Goal: Task Accomplishment & Management: Use online tool/utility

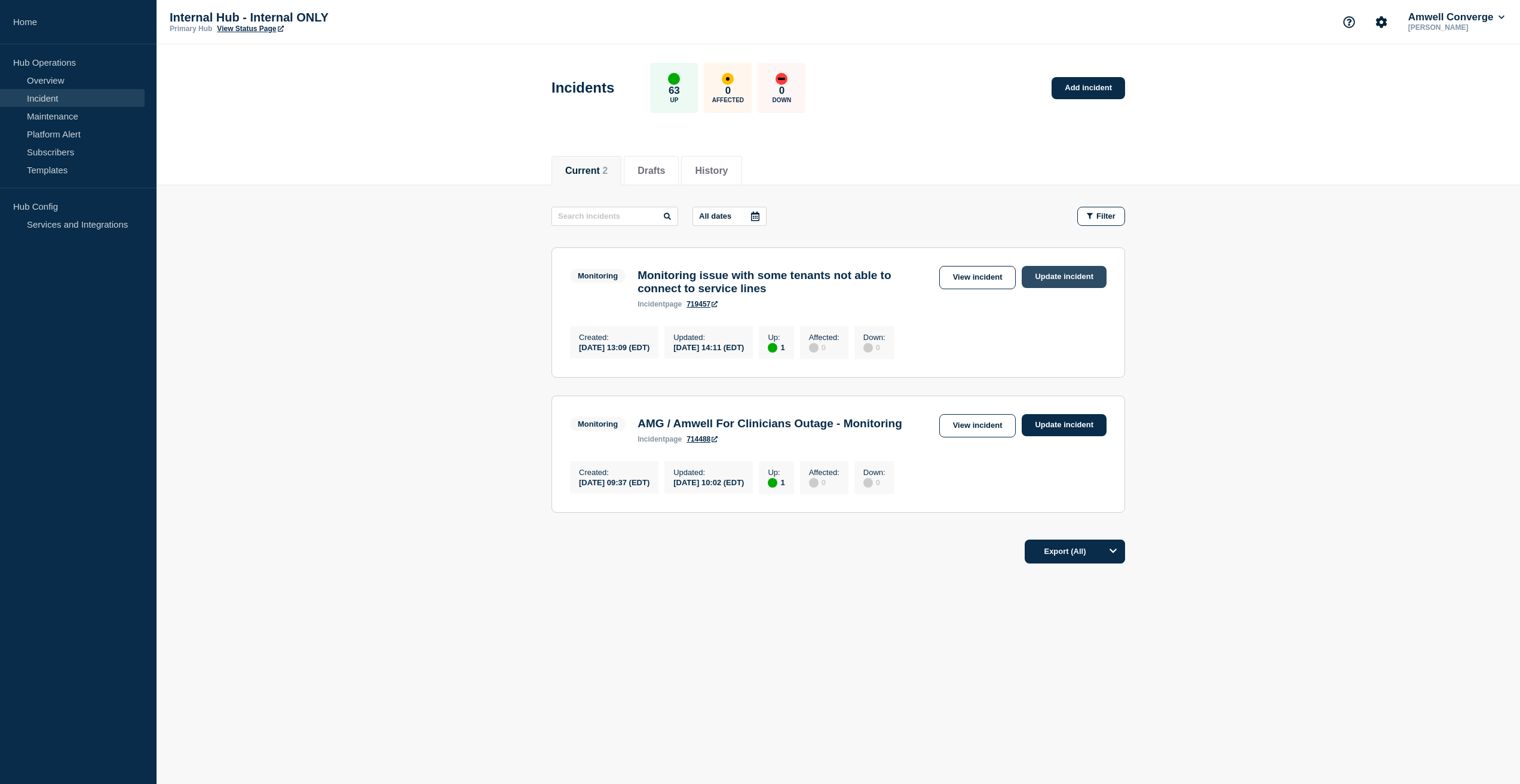
click at [1069, 271] on link "Update incident" at bounding box center [1065, 277] width 85 height 22
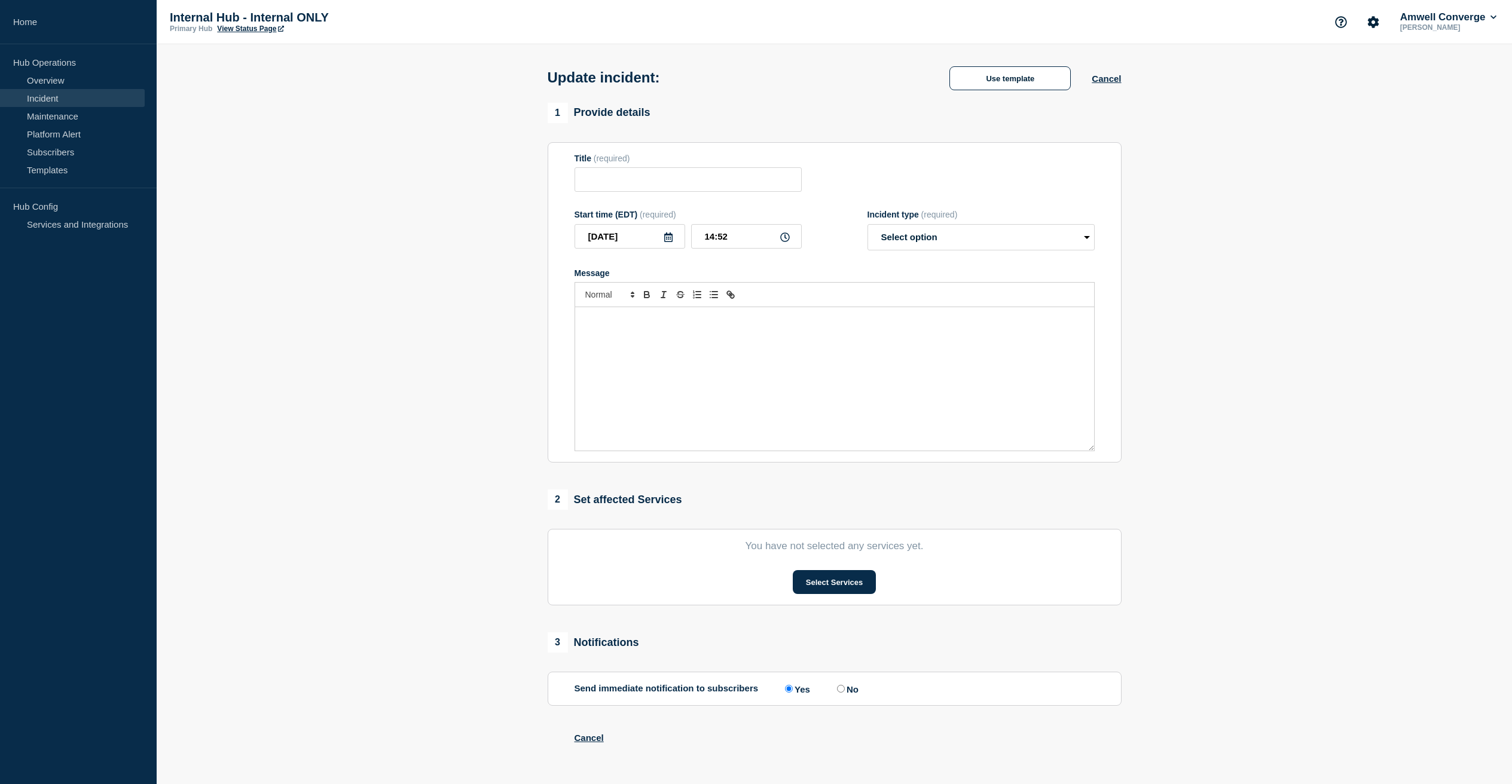
type input "Monitoring issue with some tenants not able to connect to service lines"
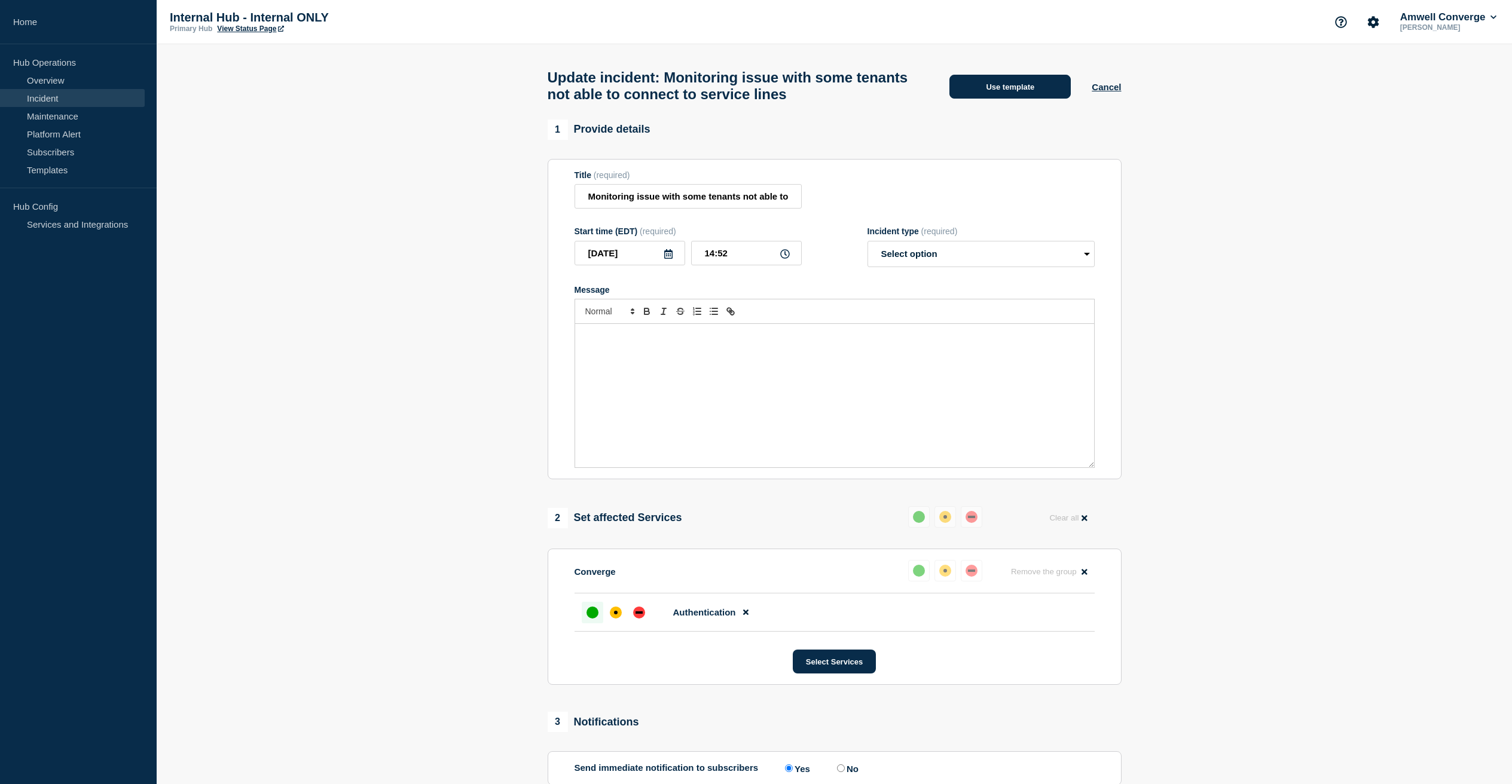
click at [1009, 85] on button "Use template" at bounding box center [1010, 87] width 121 height 24
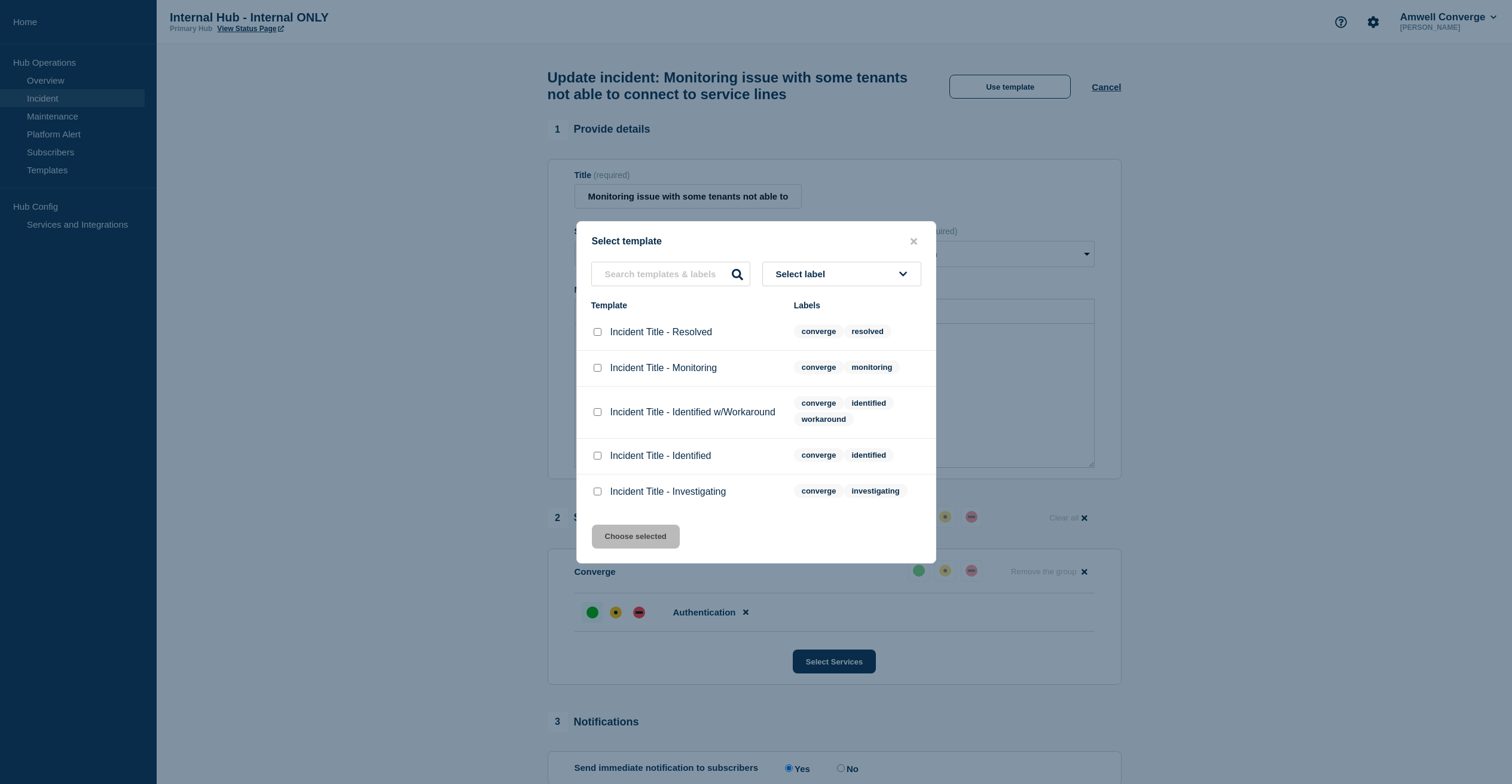
click at [810, 261] on button "Select label" at bounding box center [841, 273] width 159 height 25
click at [829, 236] on div "Select template" at bounding box center [756, 242] width 358 height 11
click at [594, 328] on input "Incident Title - Resolved checkbox" at bounding box center [598, 332] width 7 height 7
checkbox input "true"
click at [633, 545] on button "Choose selected" at bounding box center [635, 537] width 88 height 24
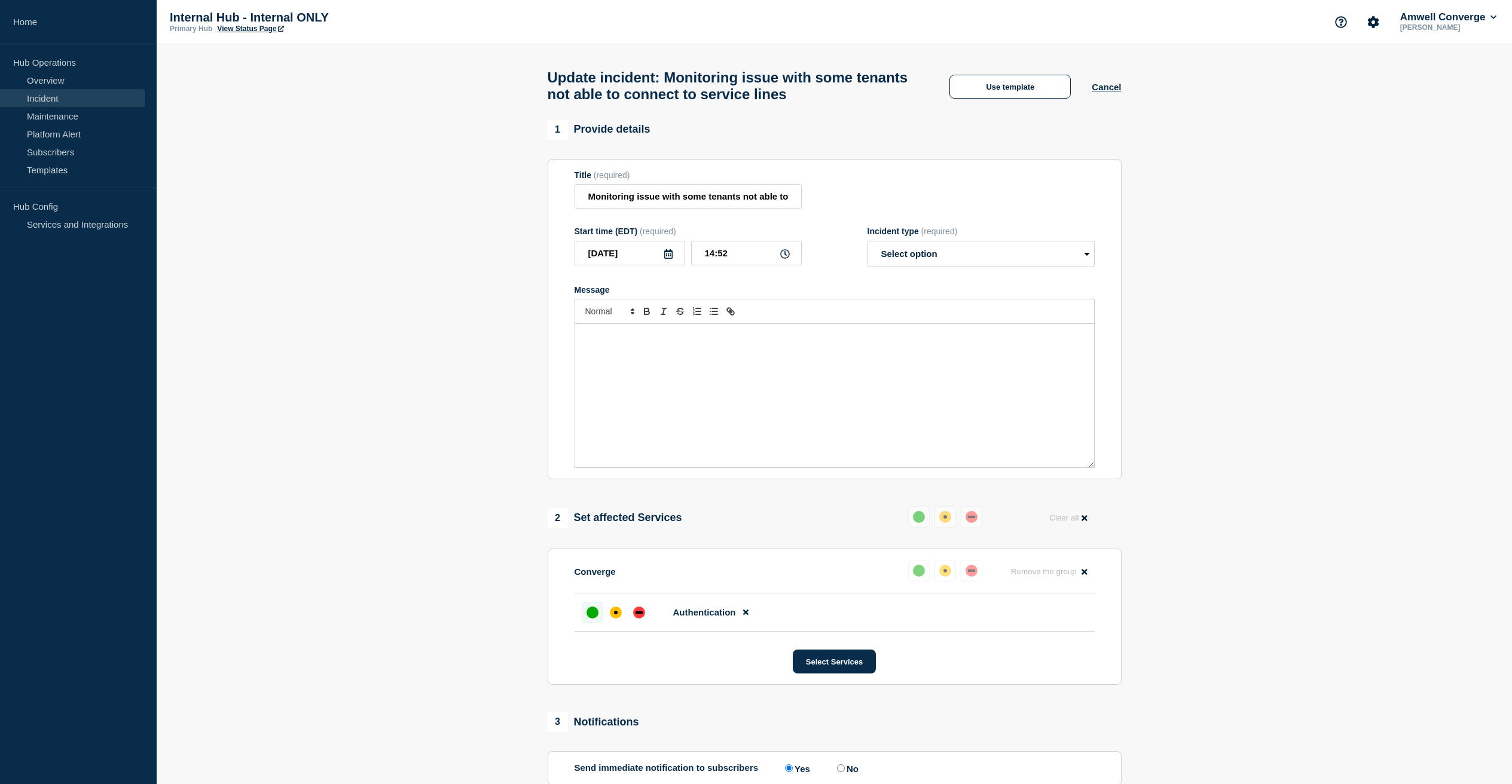
select select "resolved"
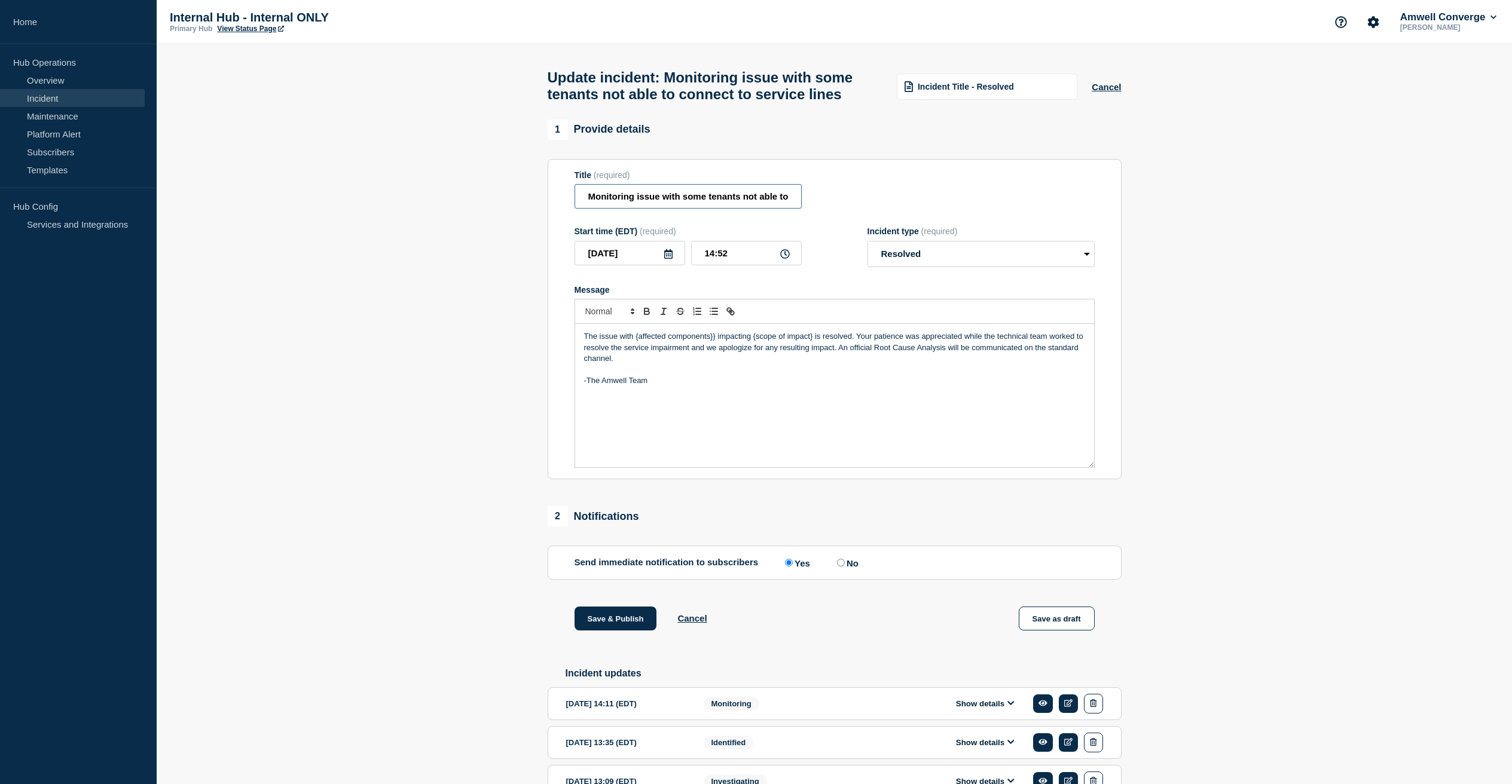
drag, startPoint x: 639, startPoint y: 204, endPoint x: 523, endPoint y: 204, distance: 116.0
click at [523, 204] on section "1 Provide details Title (required) Monitoring issue with some tenants not able …" at bounding box center [834, 476] width 1355 height 716
click at [582, 201] on input "Issue with some tenants not able to connect to service lines" at bounding box center [688, 196] width 227 height 25
type input "Resolved: Issue with some tenants not able to connect to service lines"
drag, startPoint x: 814, startPoint y: 348, endPoint x: 621, endPoint y: 350, distance: 193.0
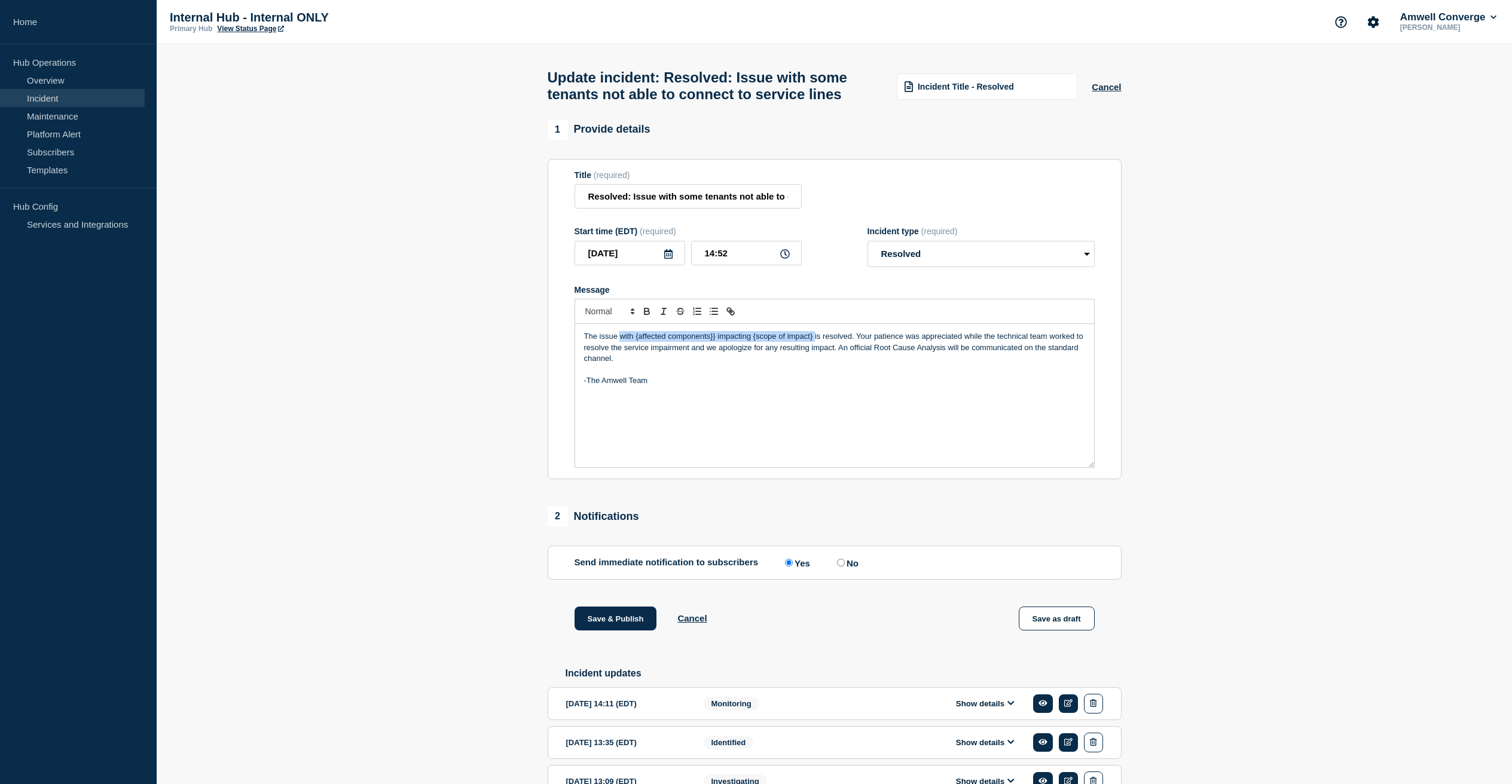
click at [621, 350] on p "The issue with {affected components}} impacting {scope of impact} is resolved. …" at bounding box center [834, 348] width 501 height 33
click at [609, 631] on button "Save & Publish" at bounding box center [615, 619] width 82 height 24
